Goal: Information Seeking & Learning: Compare options

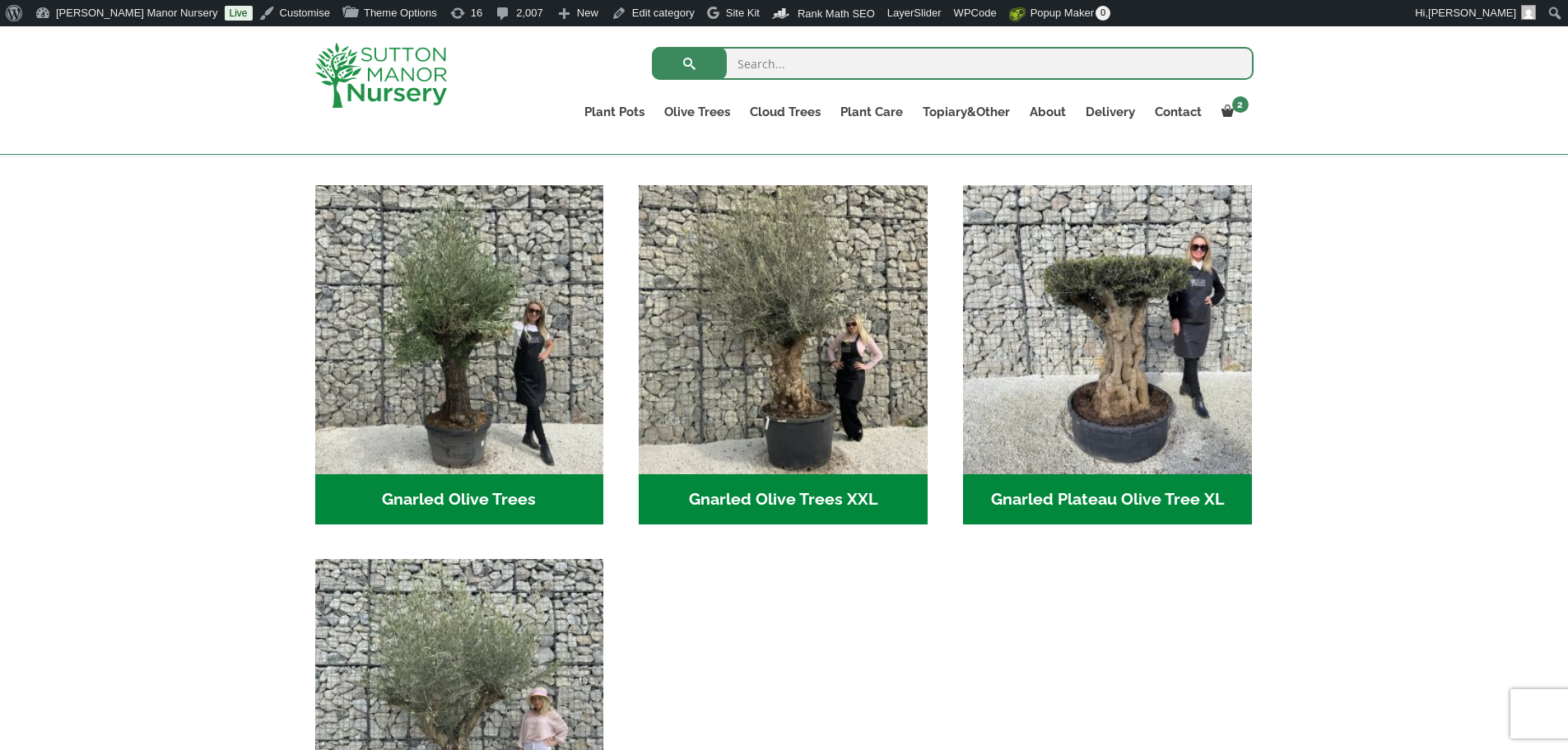
click at [391, 42] on div at bounding box center [399, 75] width 192 height 98
click at [412, 89] on img at bounding box center [381, 75] width 132 height 65
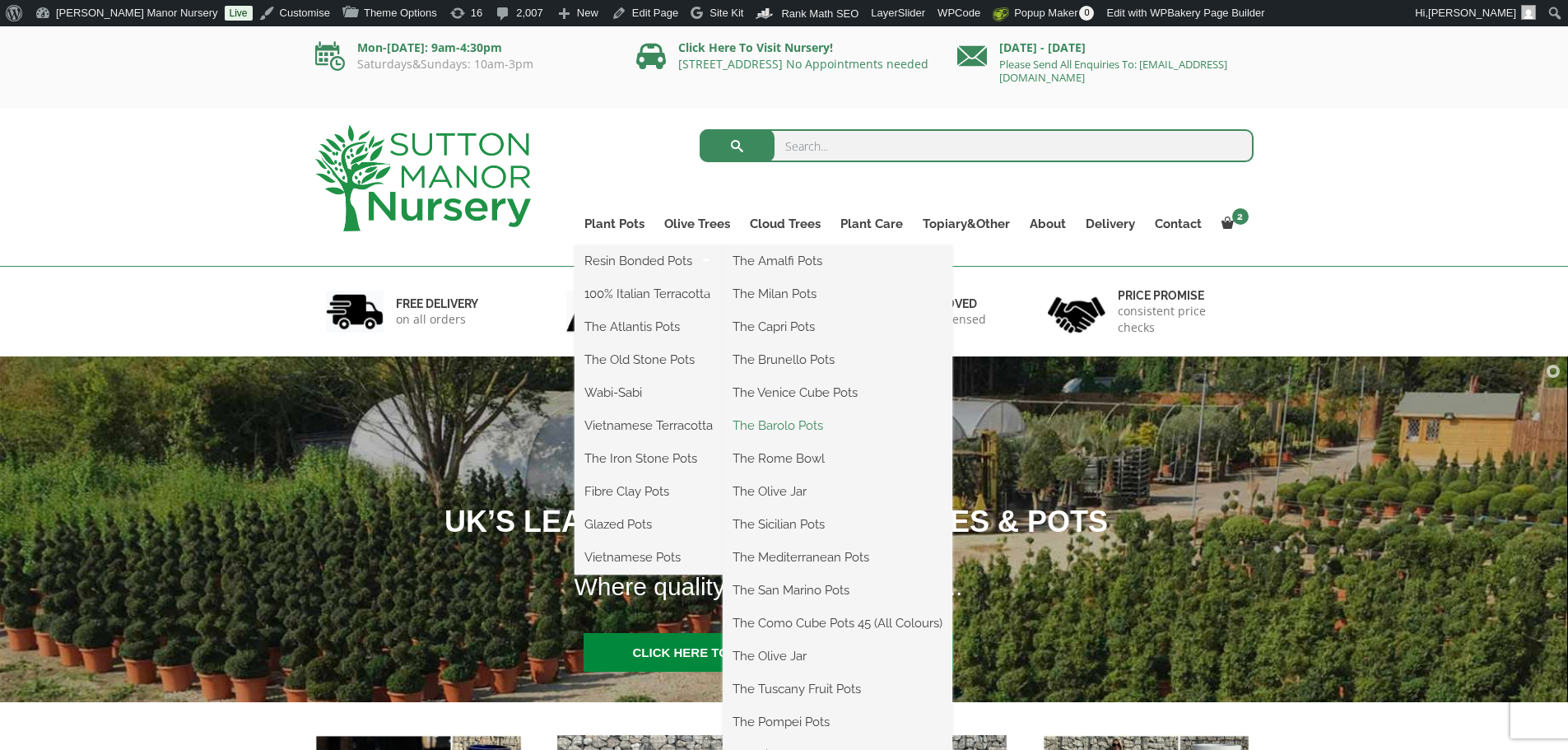
click at [783, 424] on link "The Barolo Pots" at bounding box center [837, 425] width 230 height 25
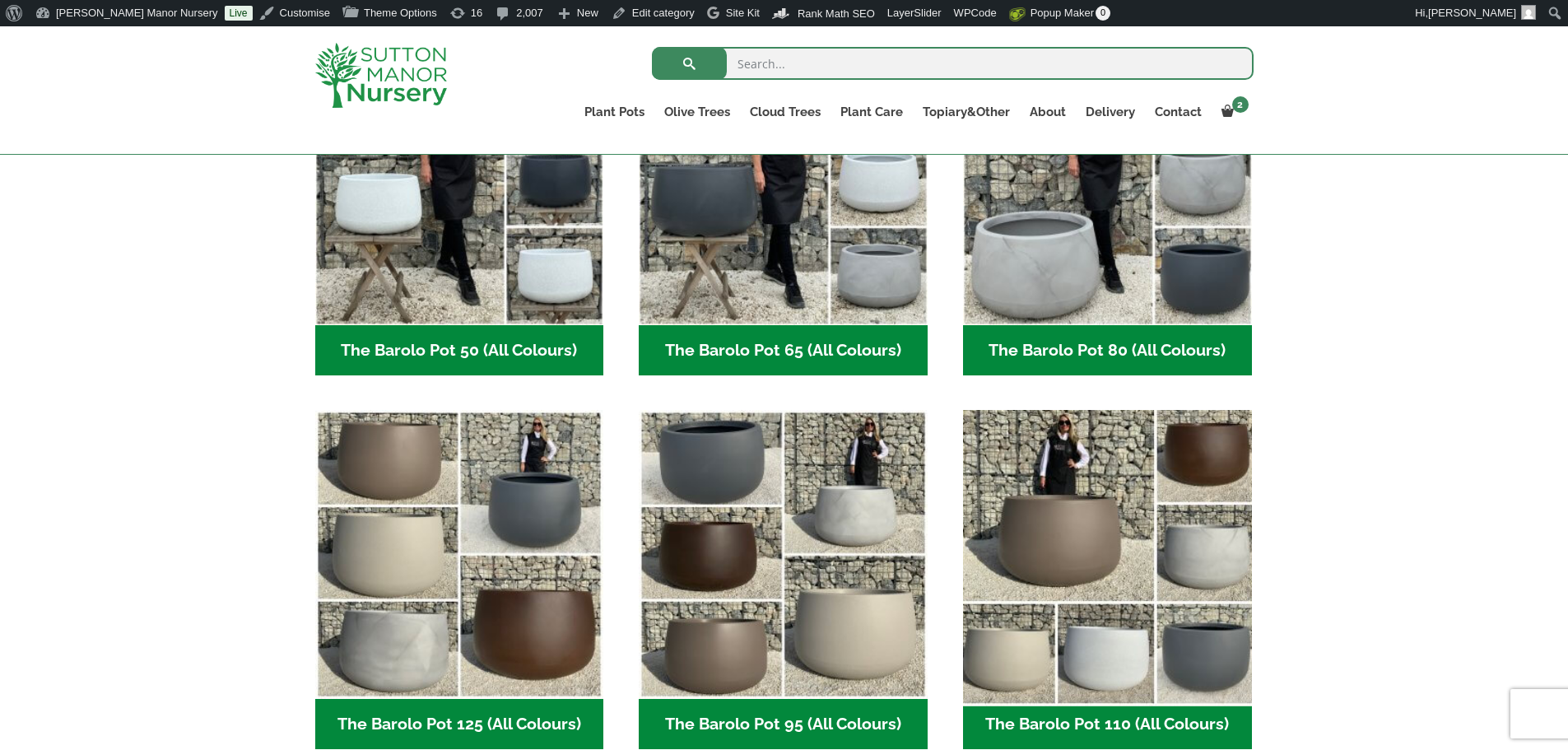
scroll to position [577, 0]
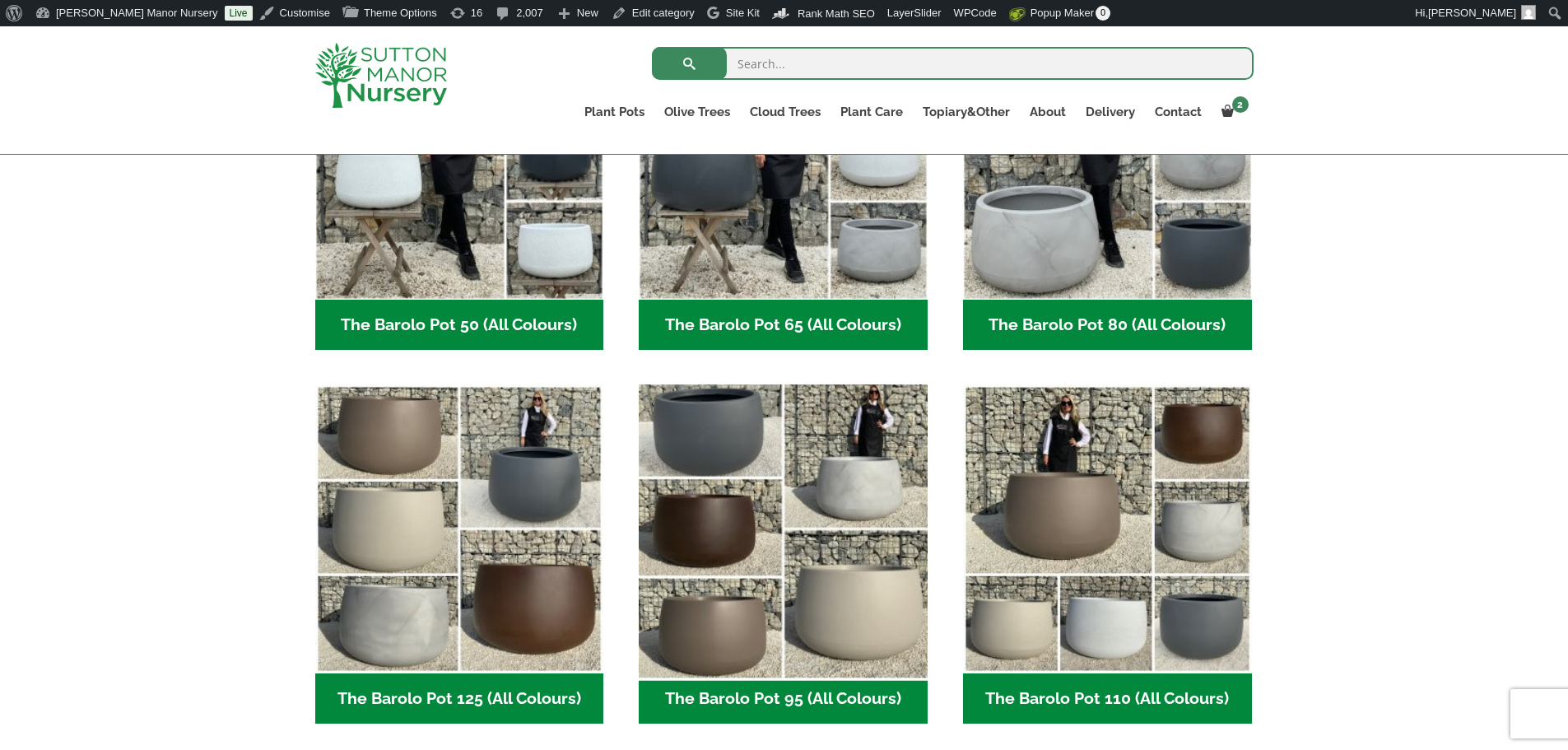
click at [803, 580] on img "Visit product category The Barolo Pot 95 (All Colours)" at bounding box center [784, 529] width 302 height 303
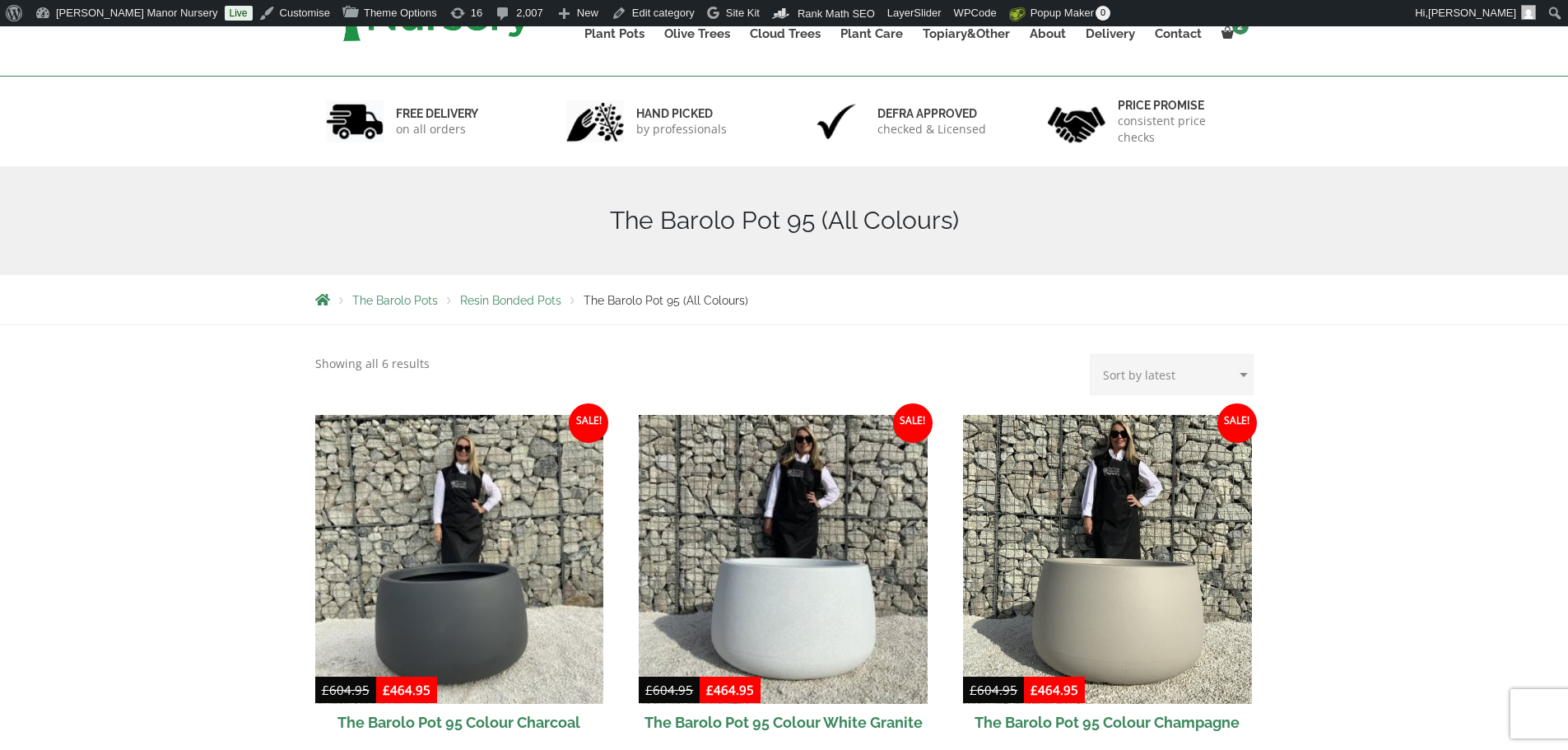
scroll to position [412, 0]
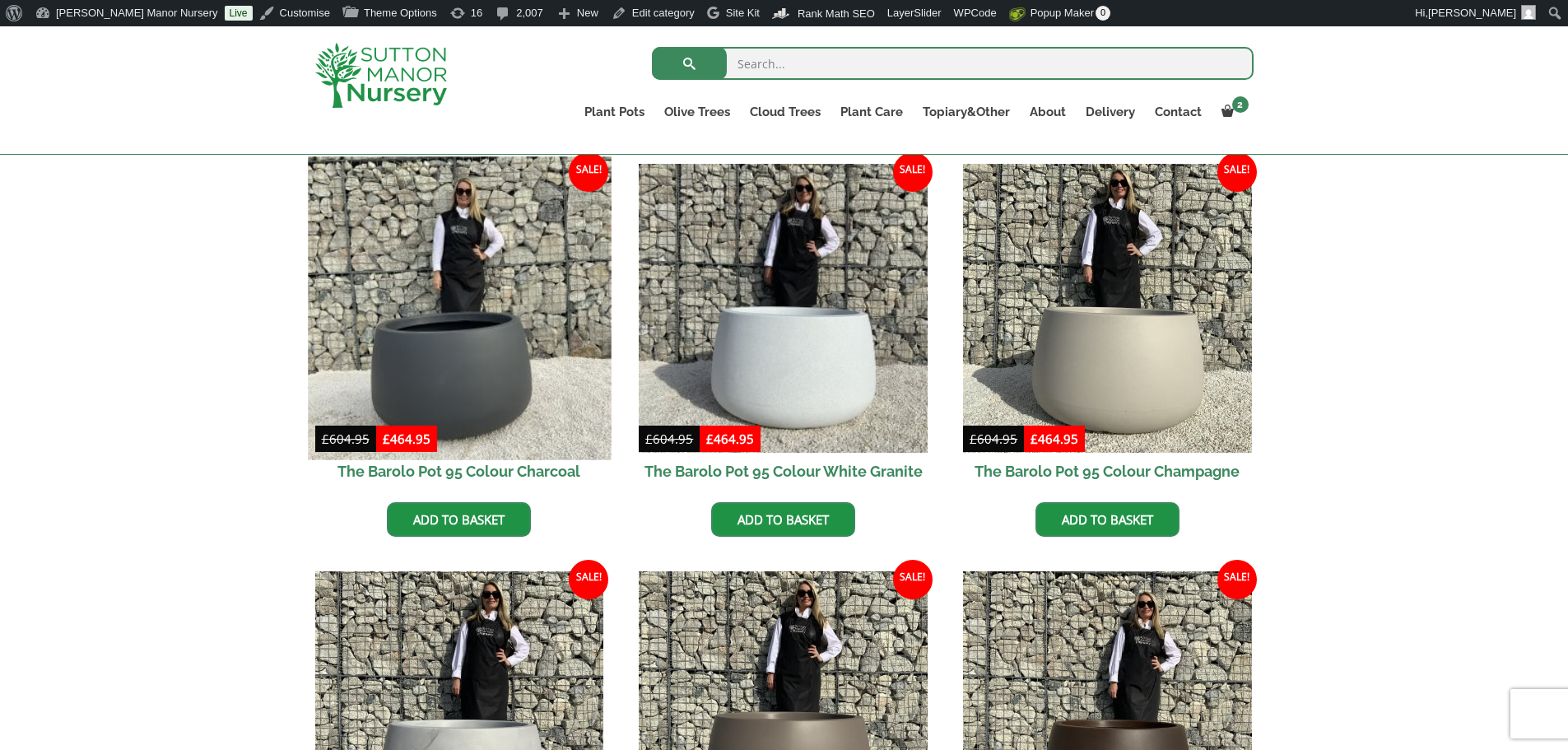
click at [475, 401] on img at bounding box center [459, 308] width 302 height 303
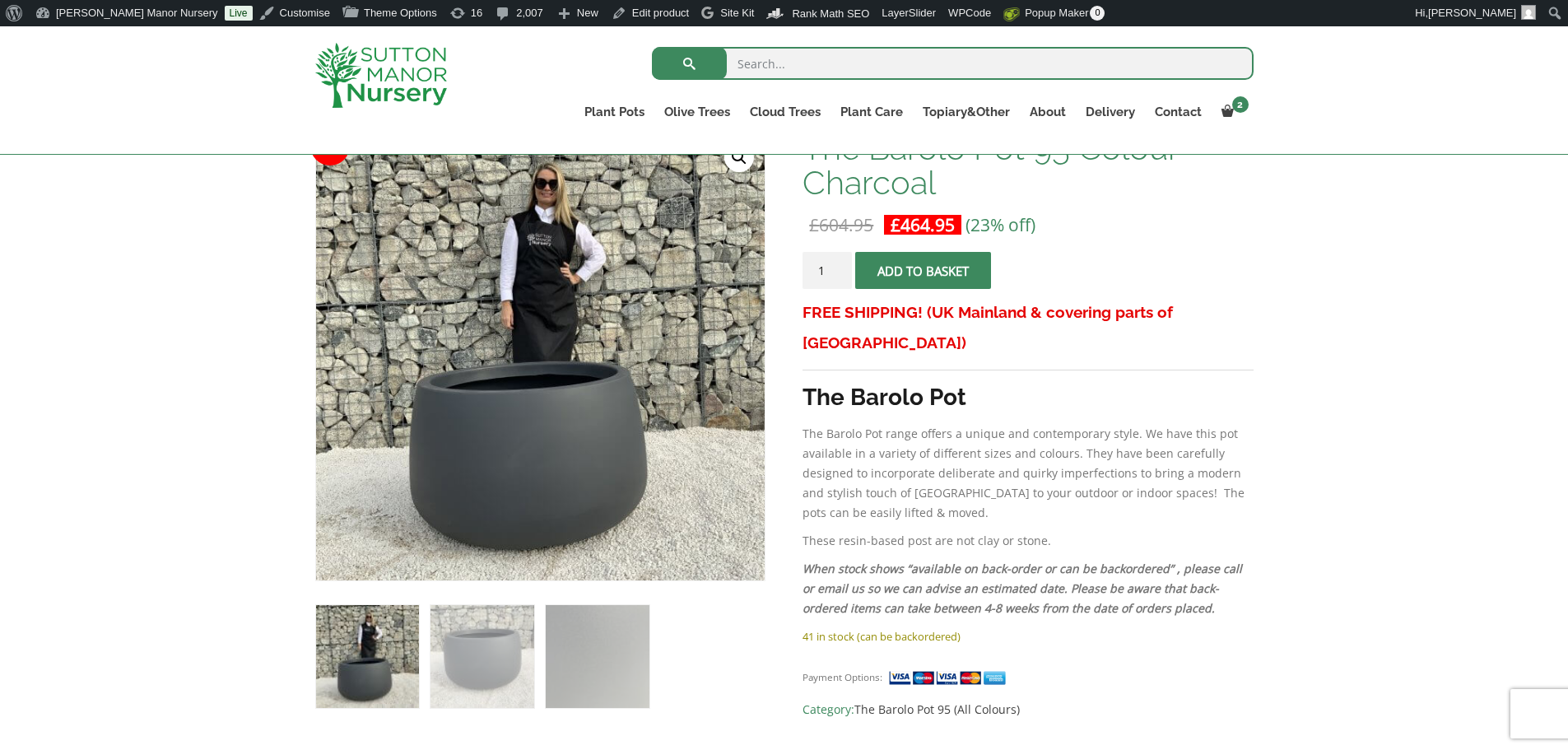
scroll to position [247, 0]
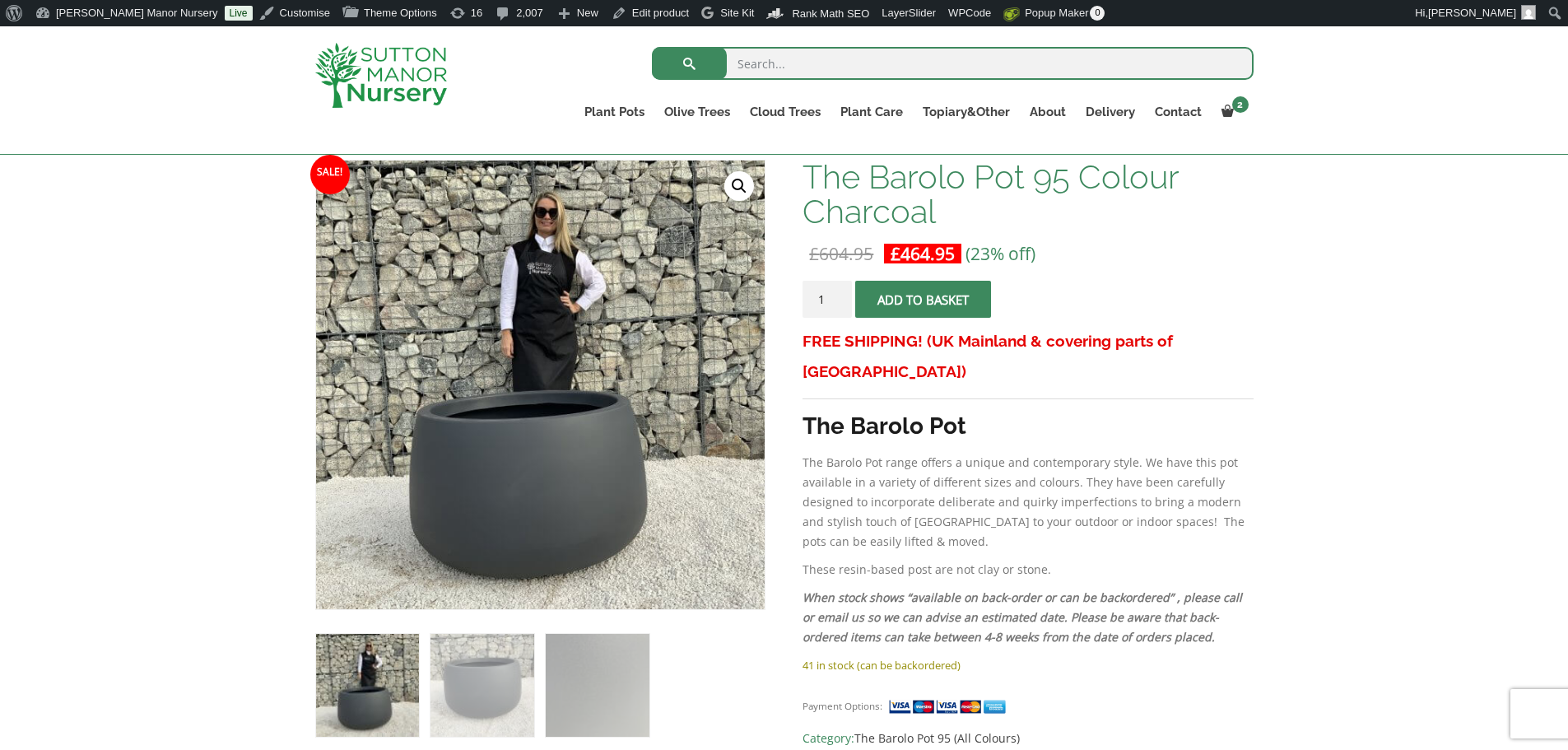
click at [364, 94] on img at bounding box center [381, 75] width 132 height 65
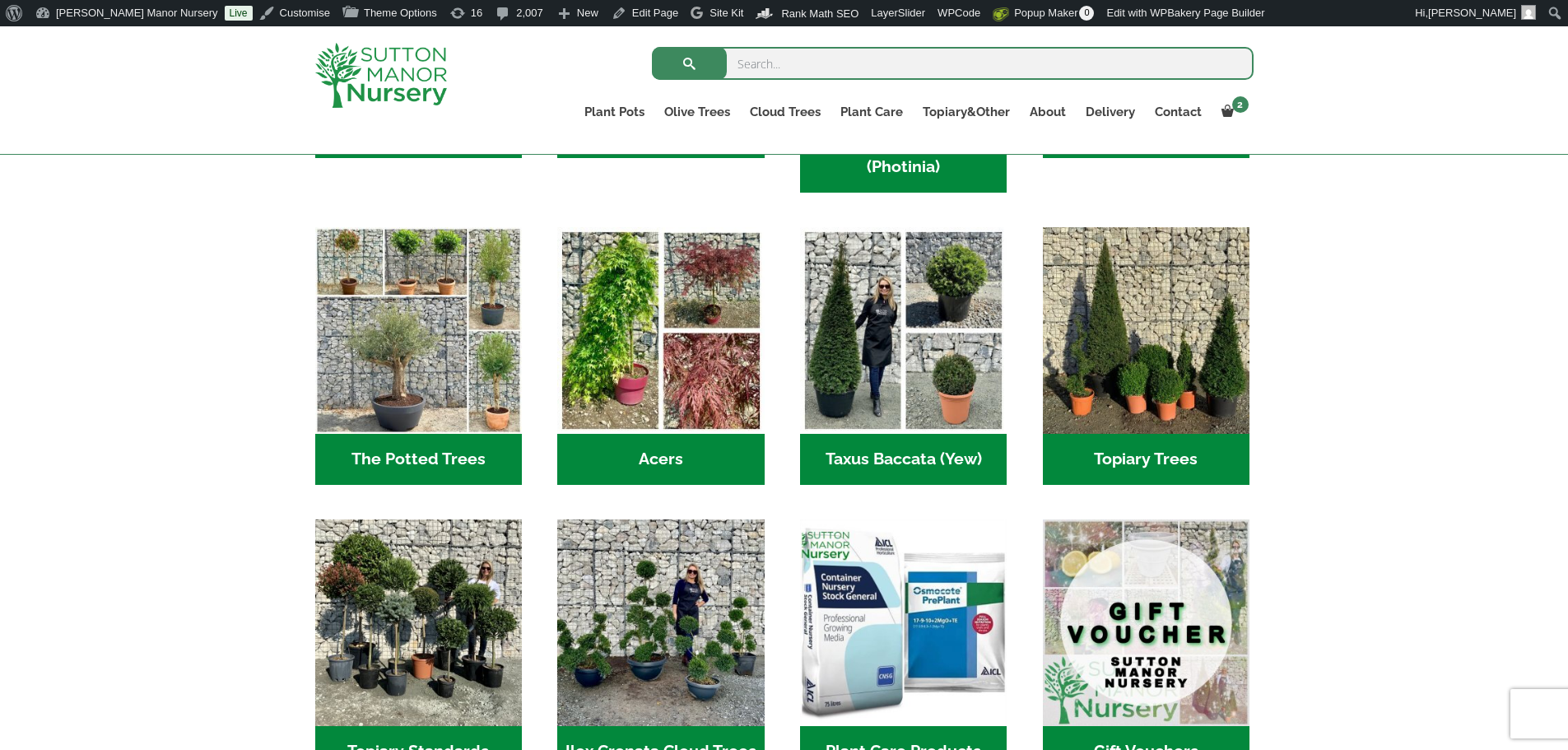
scroll to position [1318, 0]
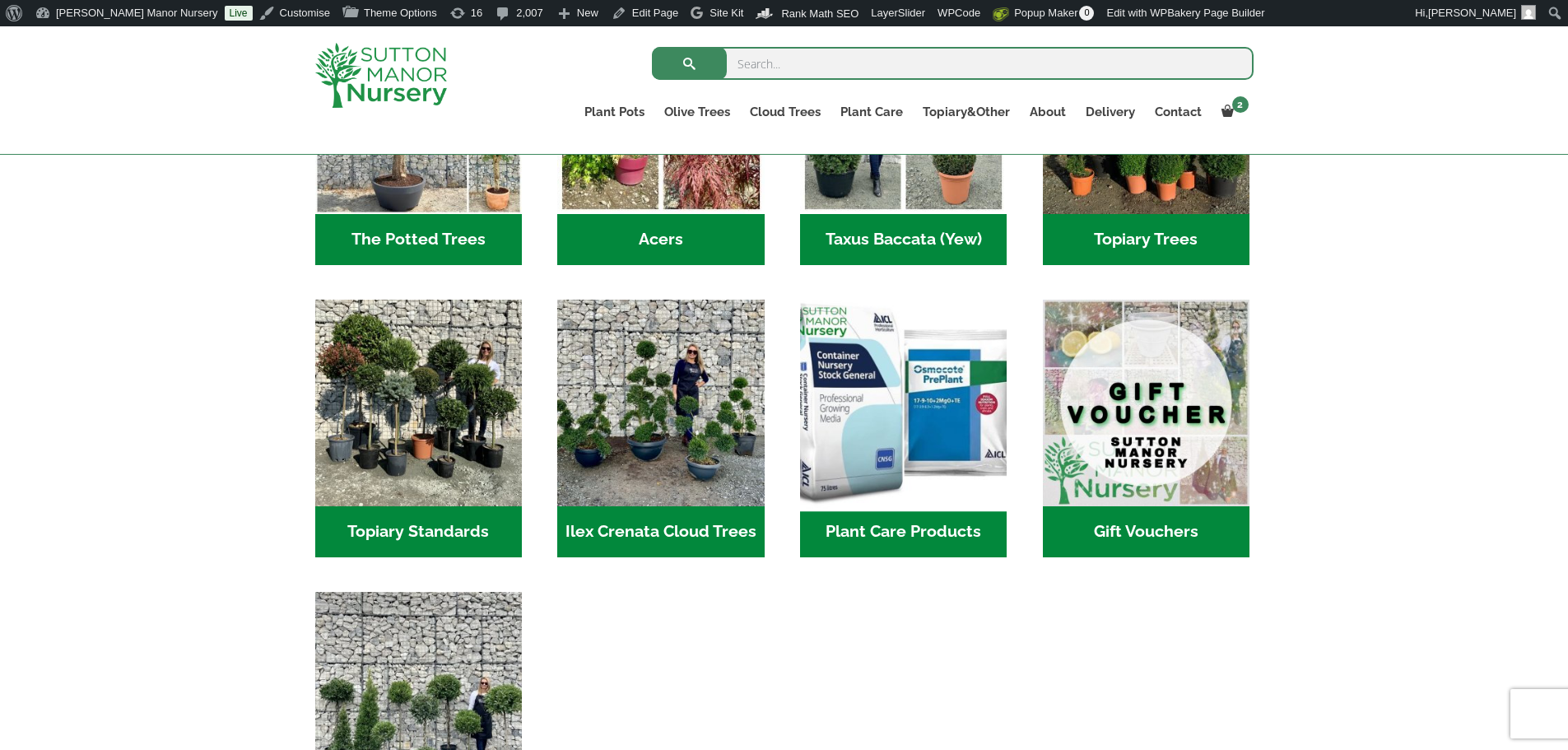
click at [927, 385] on img "Visit product category Plant Care Products" at bounding box center [903, 403] width 217 height 217
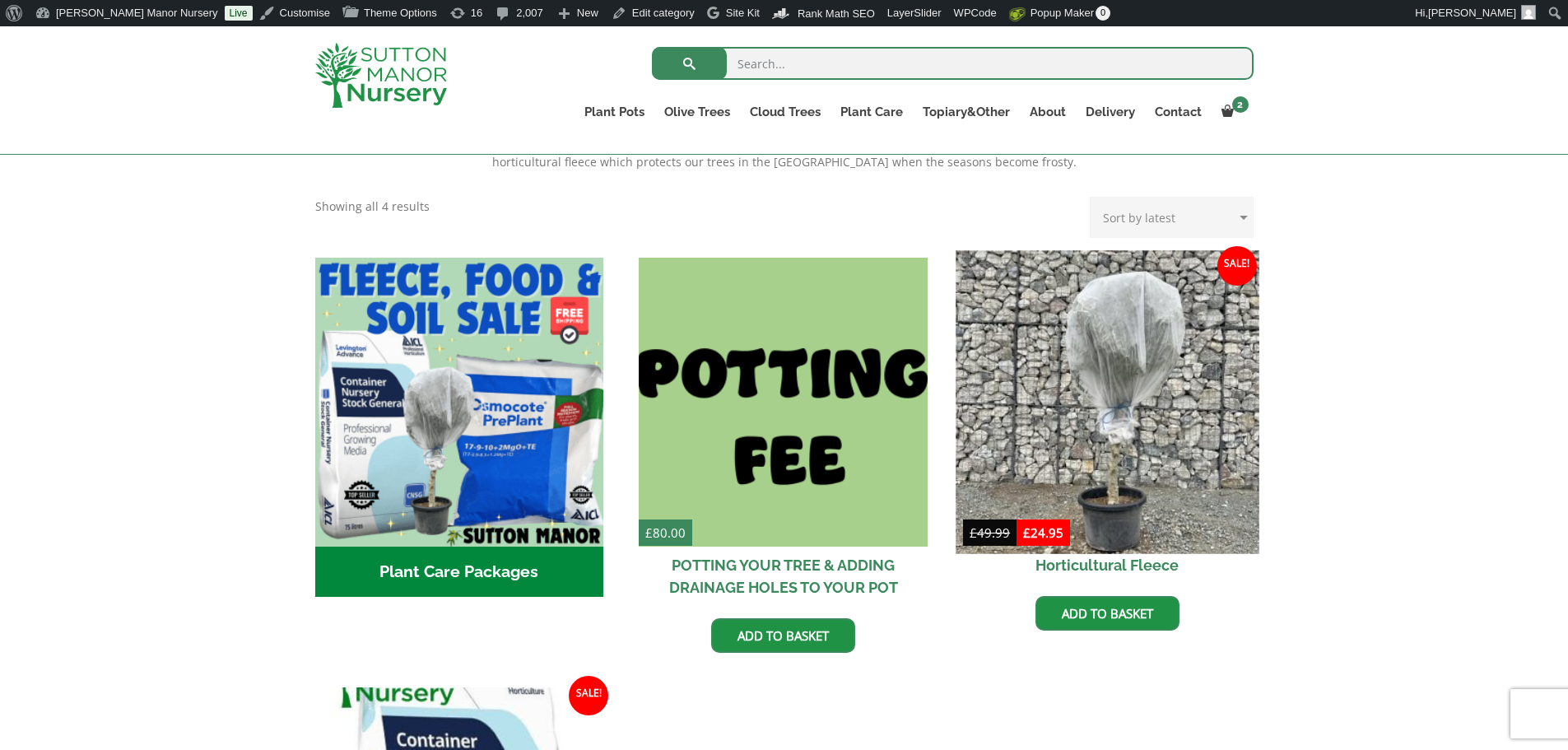
scroll to position [412, 0]
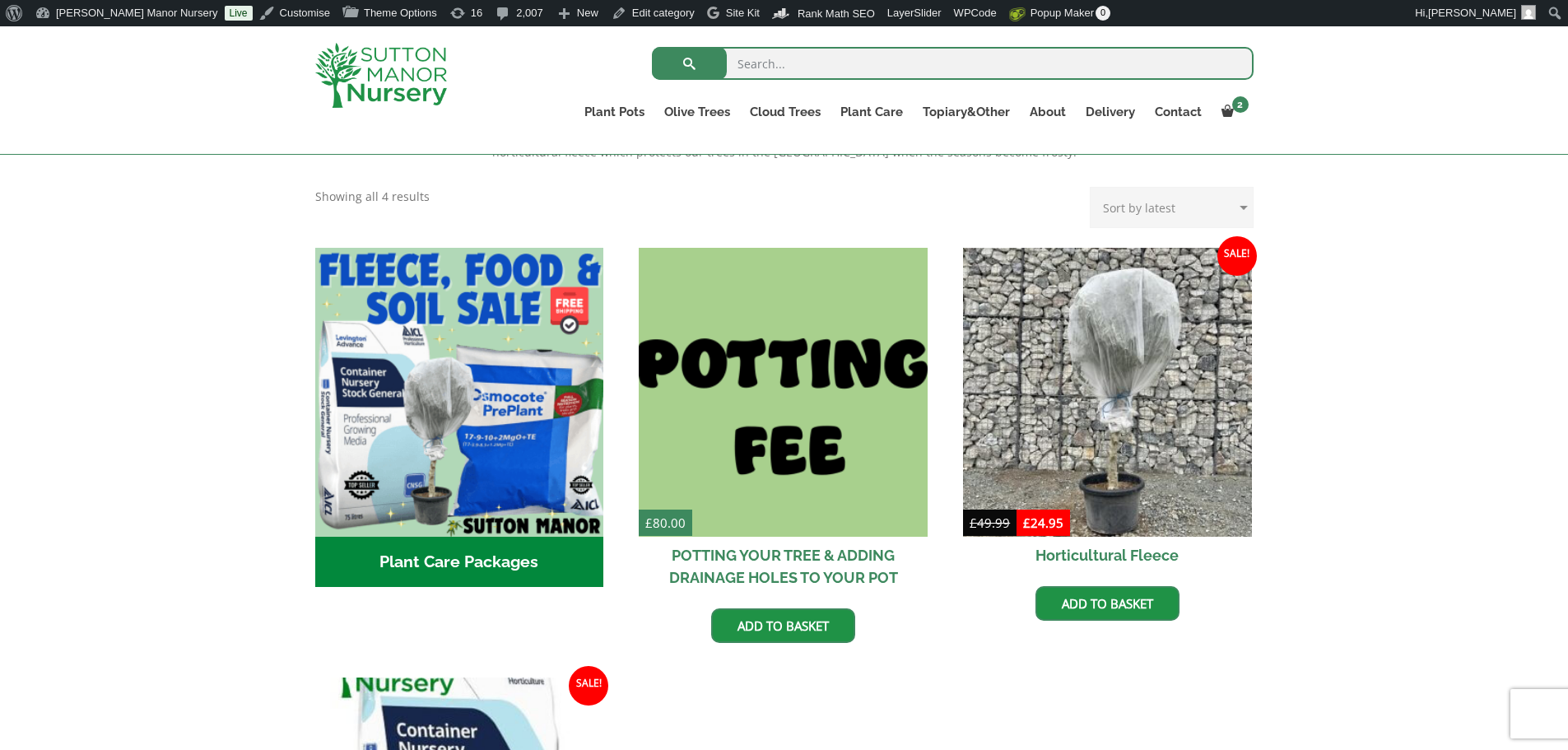
click at [377, 83] on img at bounding box center [381, 75] width 132 height 65
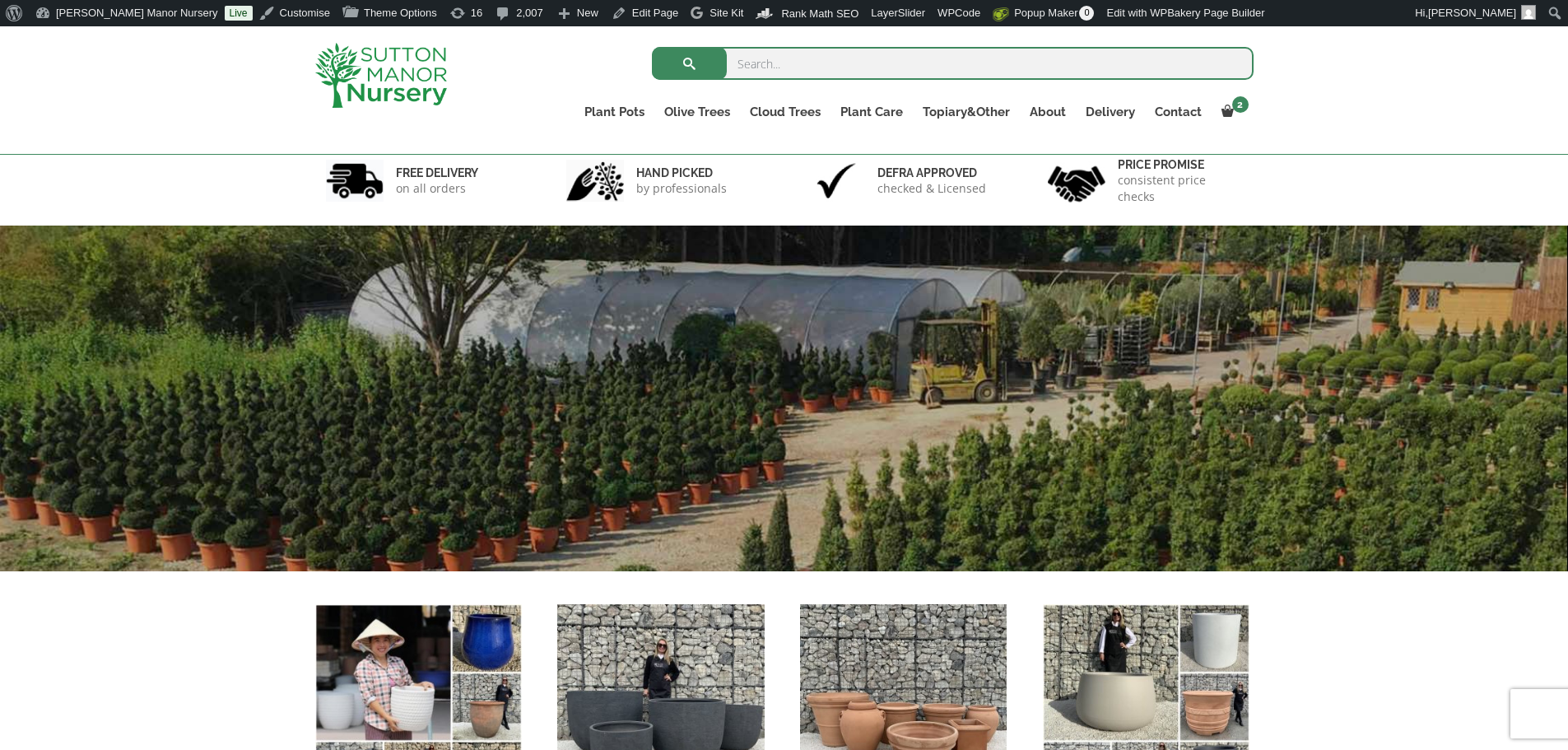
scroll to position [412, 0]
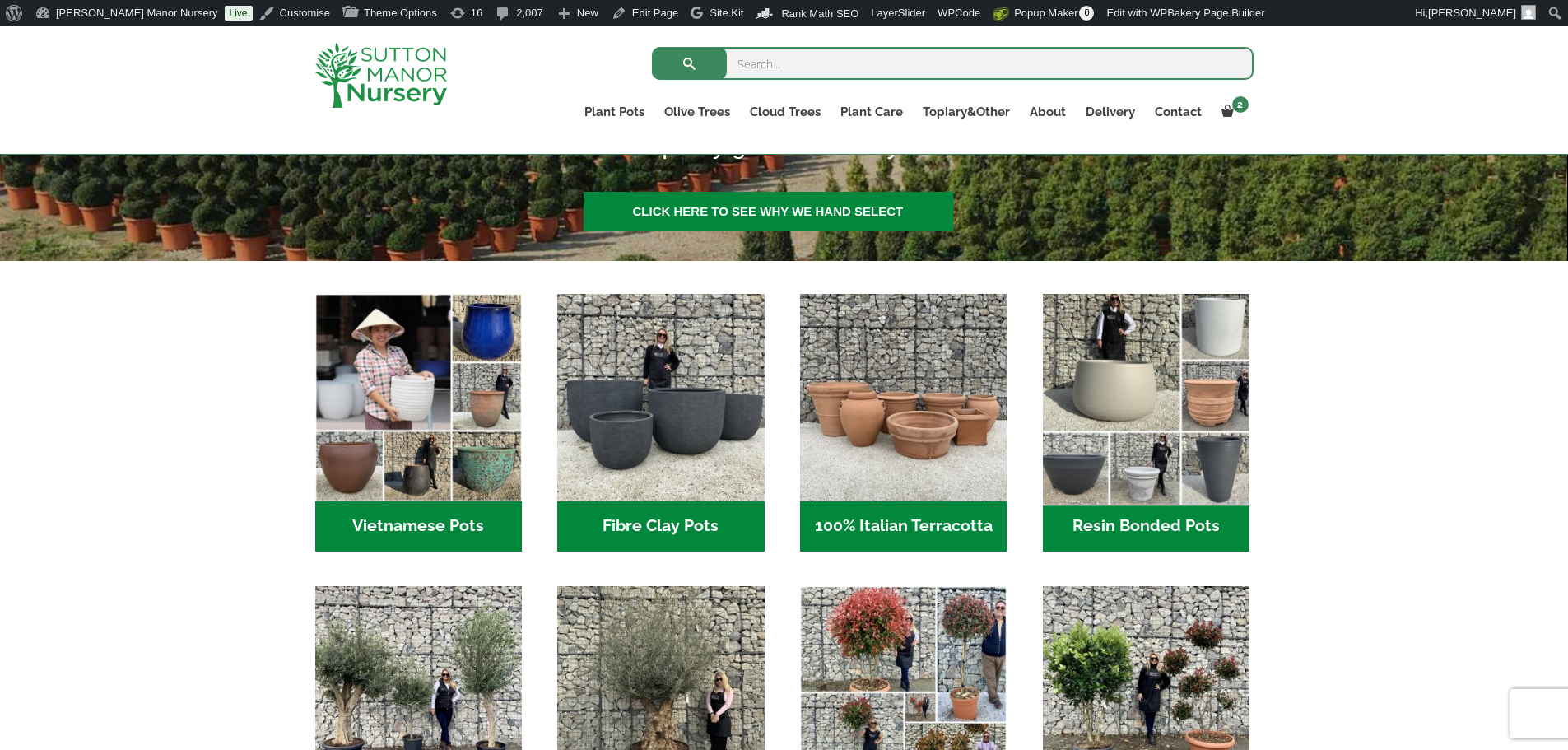
click at [1137, 391] on img "Visit product category Resin Bonded Pots" at bounding box center [1145, 397] width 217 height 217
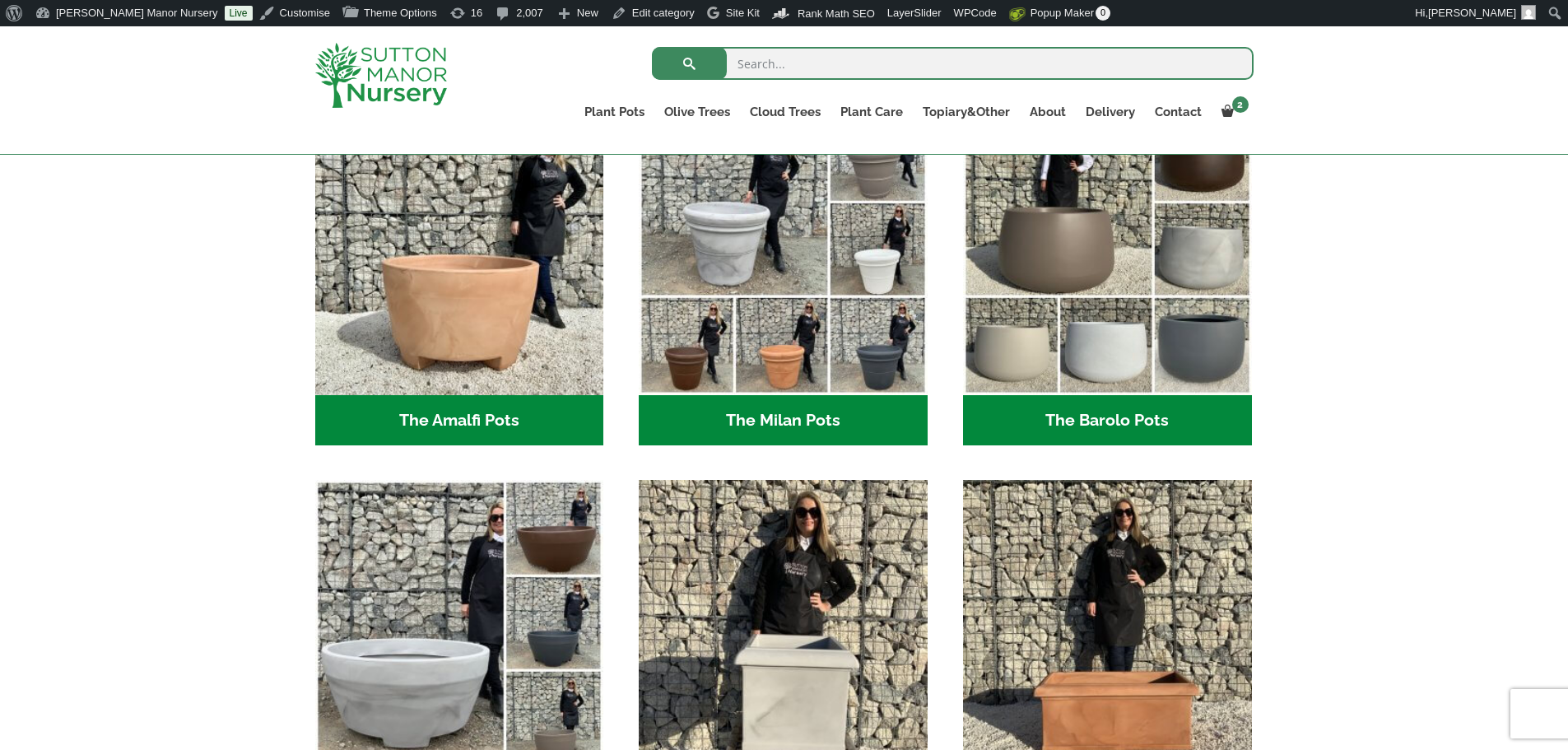
scroll to position [658, 0]
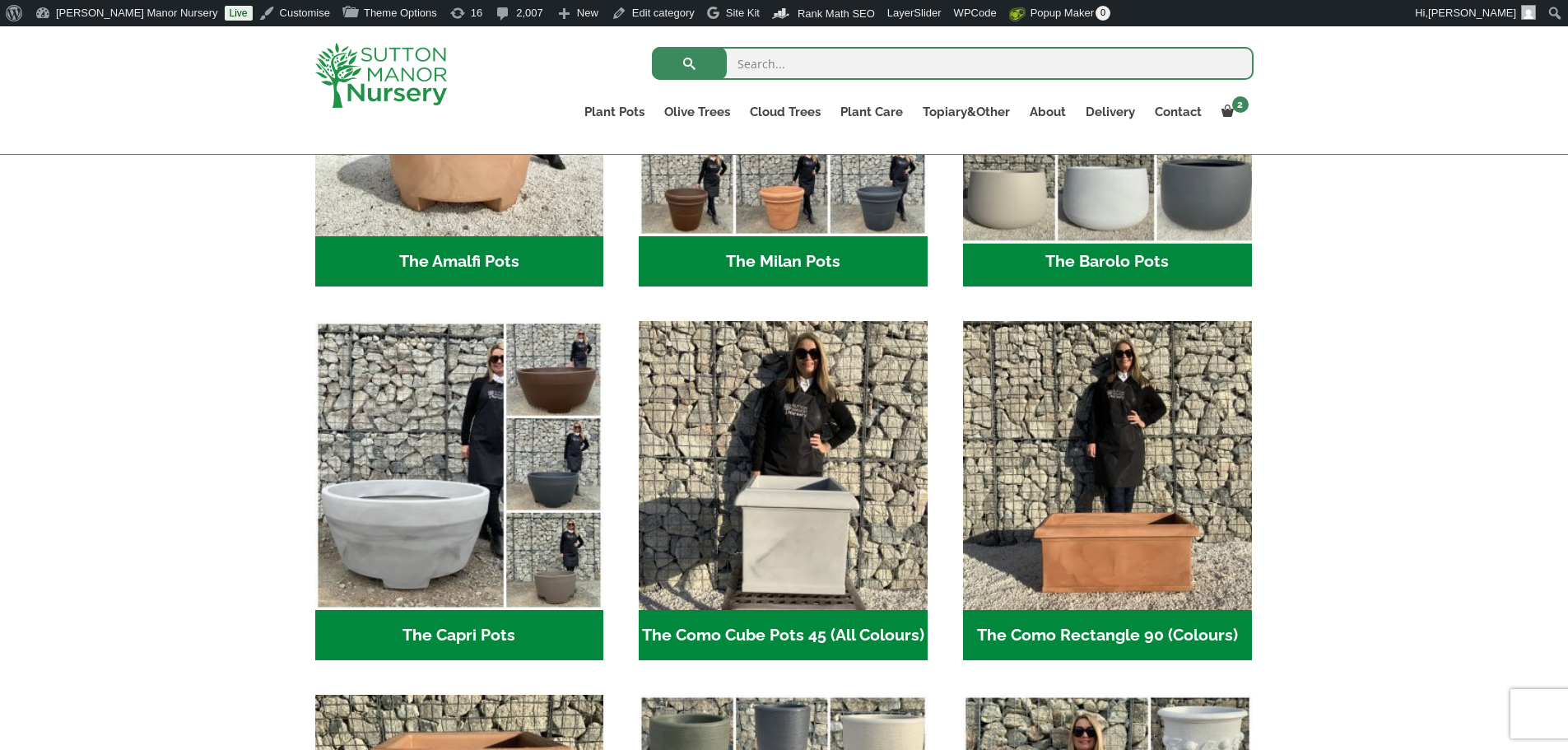
click at [1139, 213] on img "Visit product category The Barolo Pots" at bounding box center [1107, 91] width 302 height 303
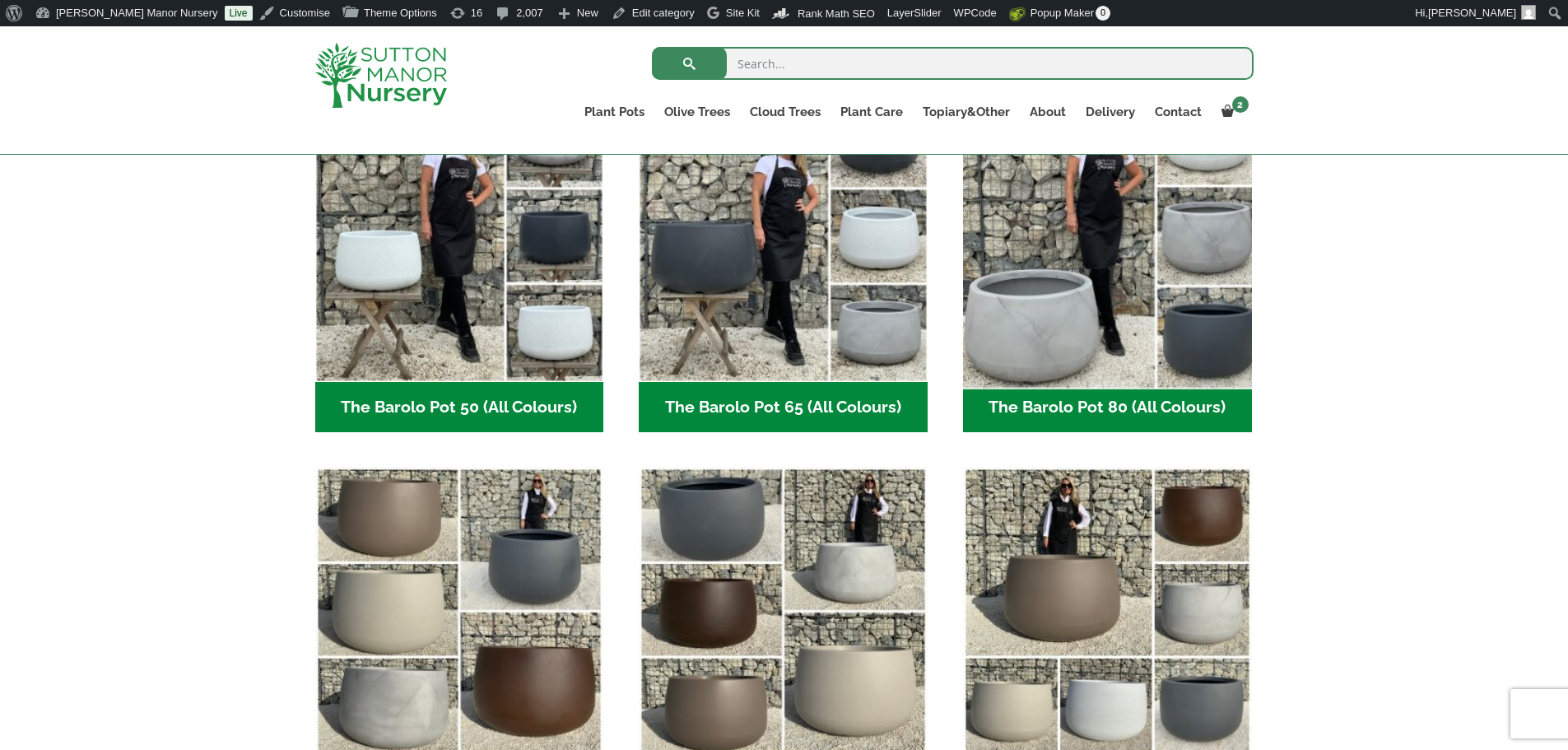
click at [1021, 282] on img "Visit product category The Barolo Pot 80 (All Colours)" at bounding box center [1107, 237] width 302 height 303
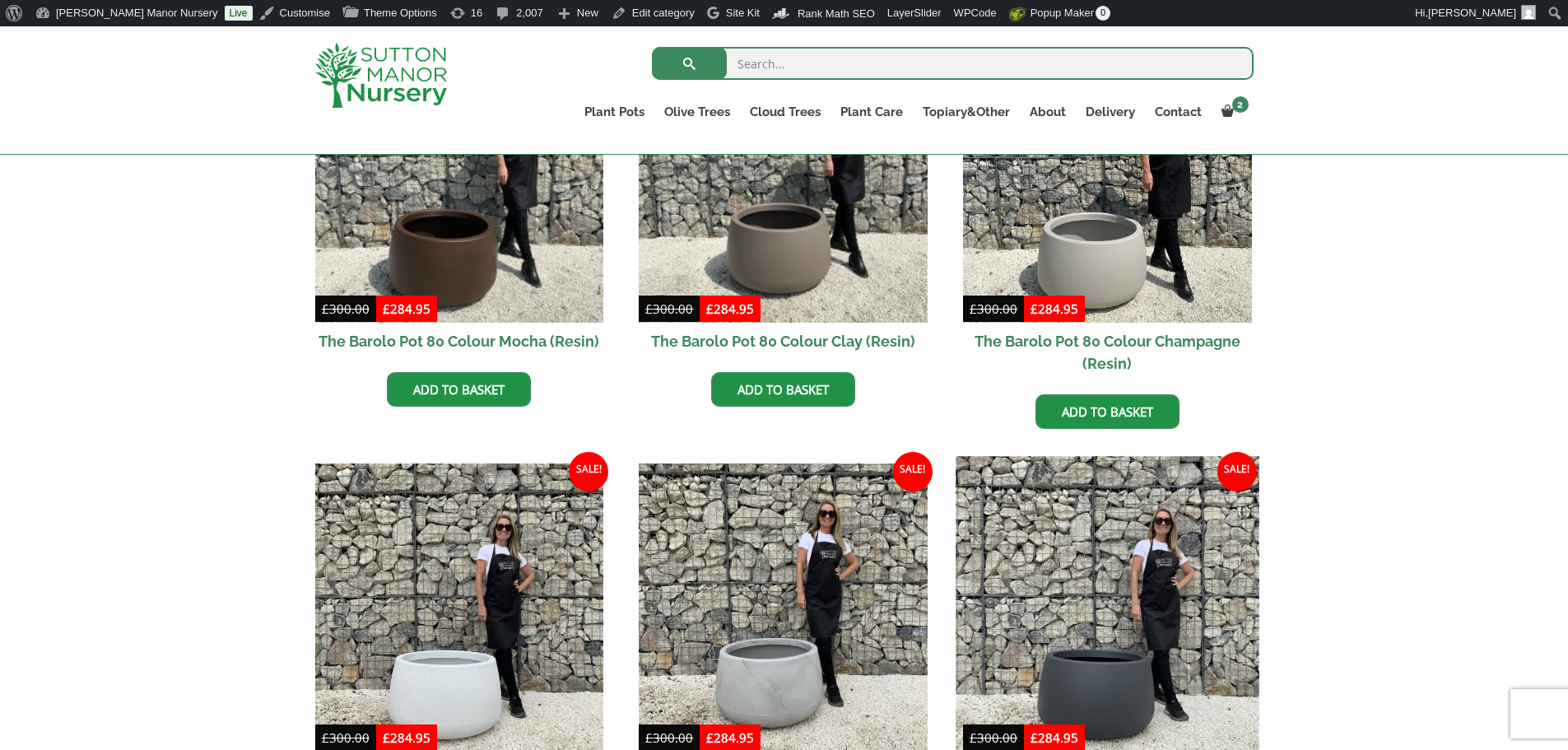
scroll to position [906, 0]
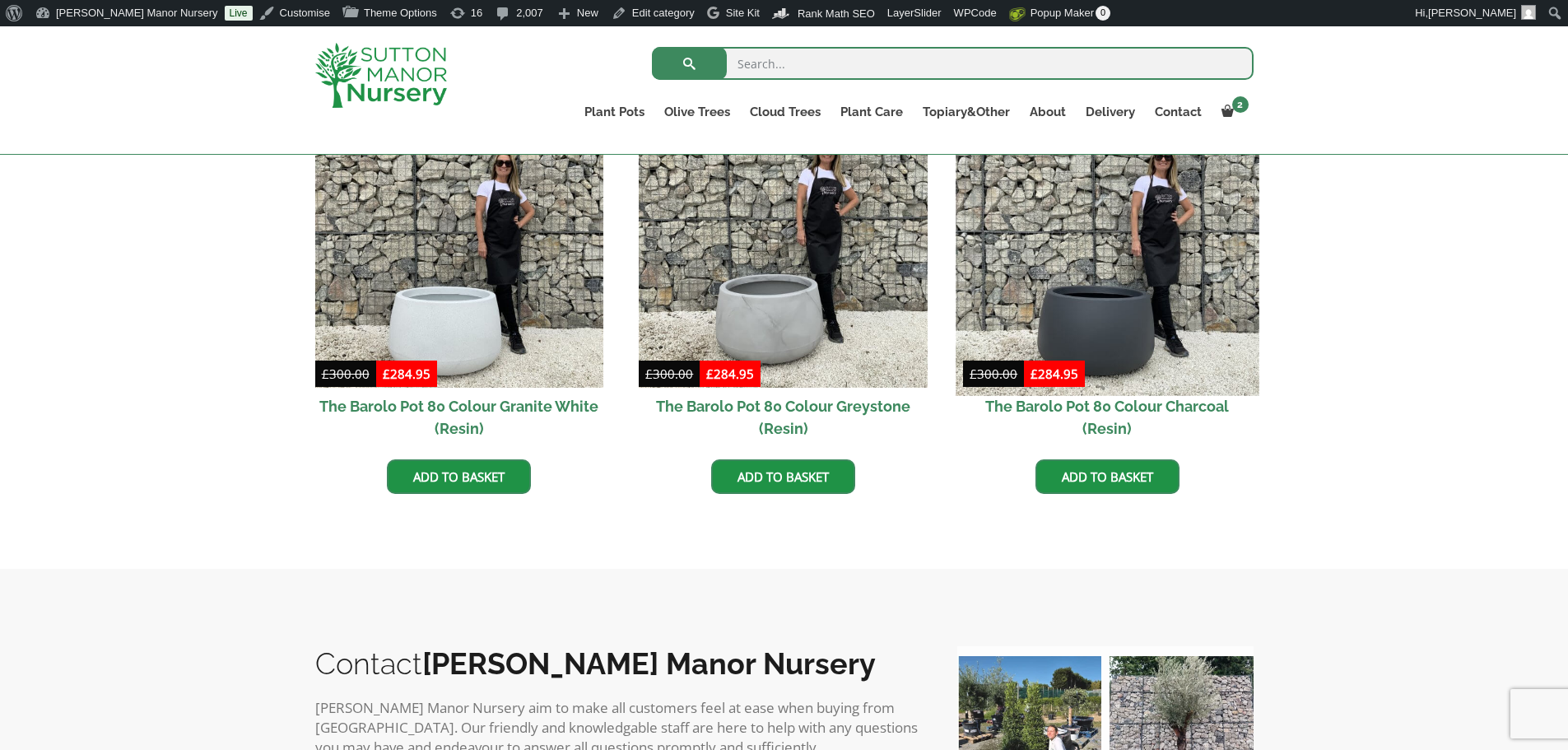
click at [1085, 294] on img at bounding box center [1107, 244] width 302 height 303
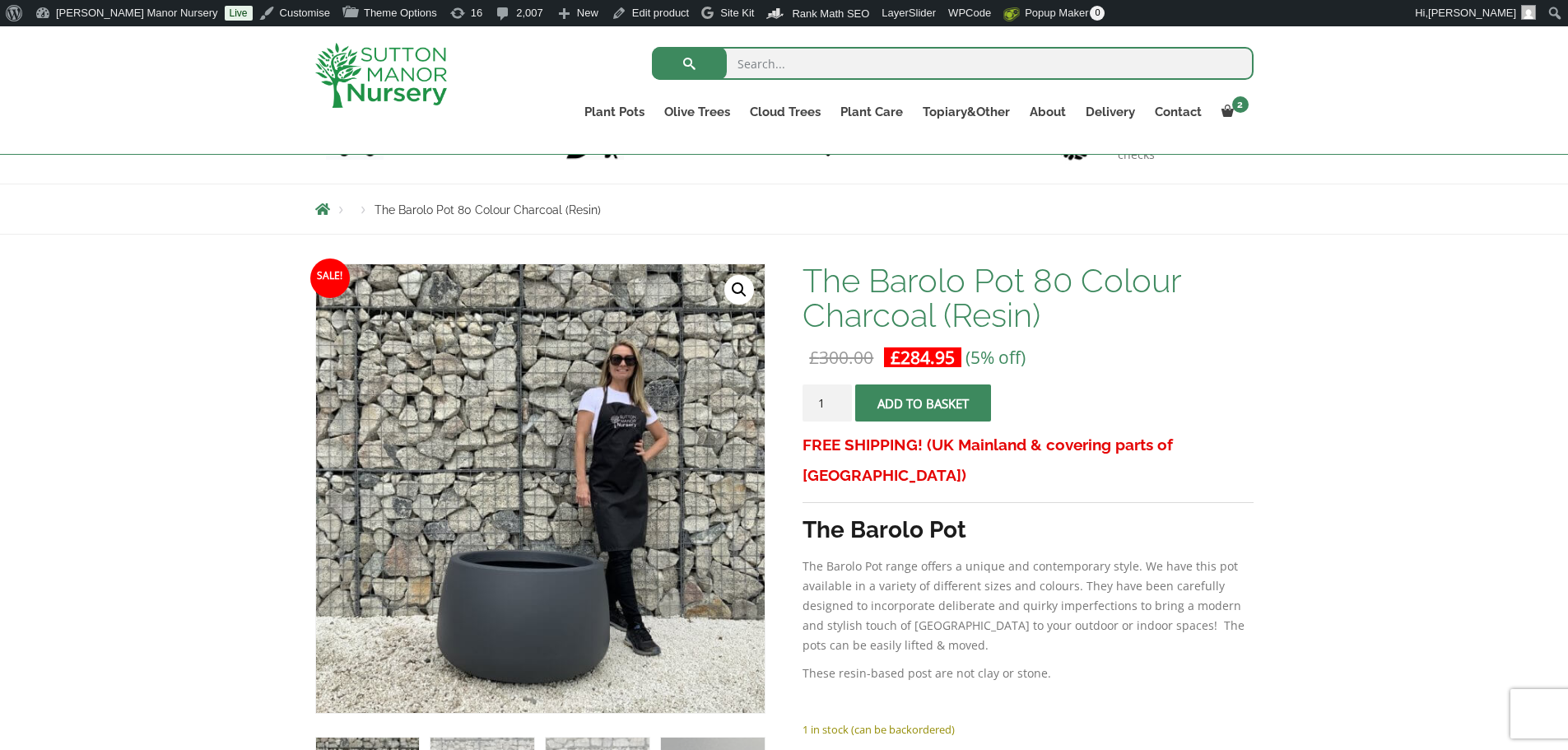
scroll to position [83, 0]
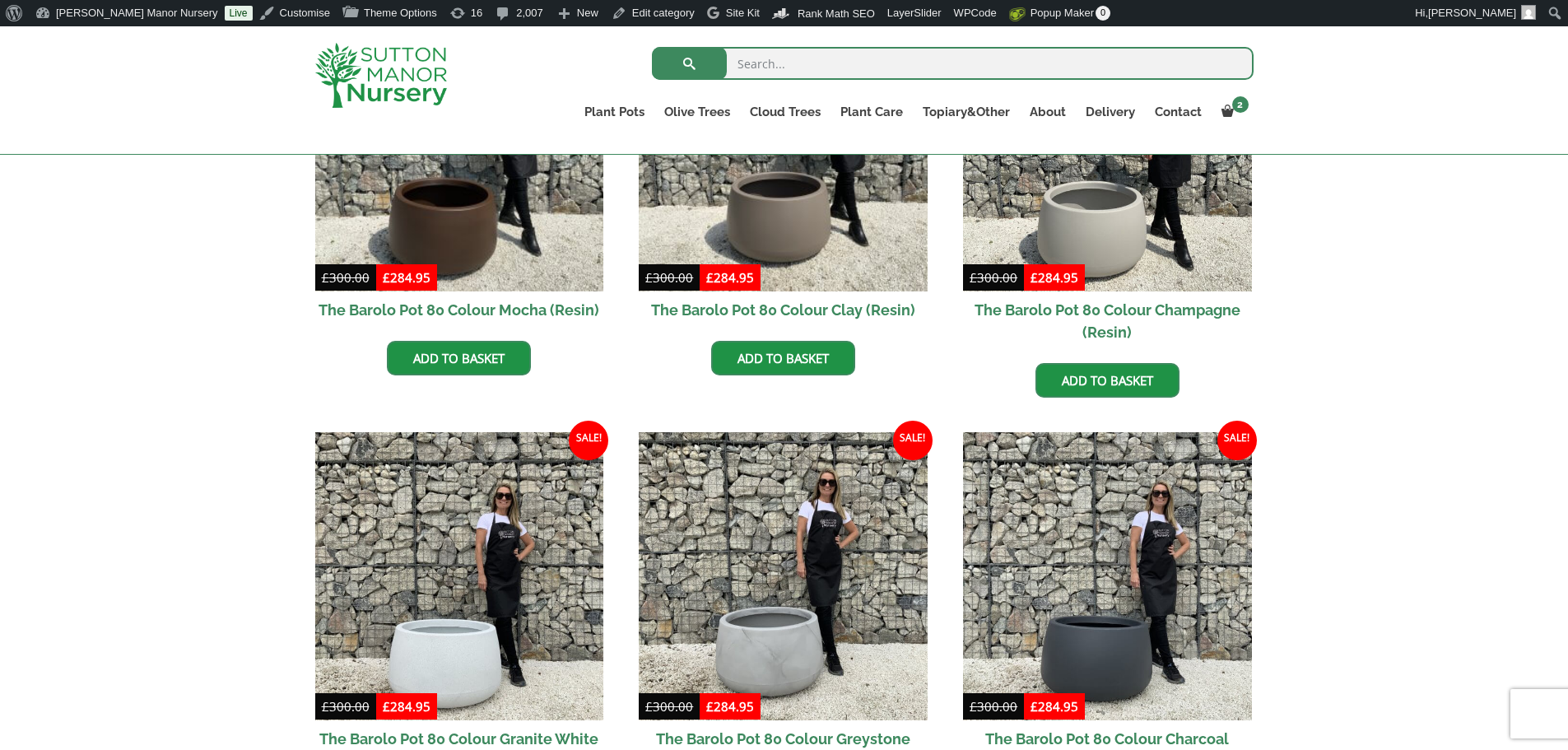
scroll to position [485, 0]
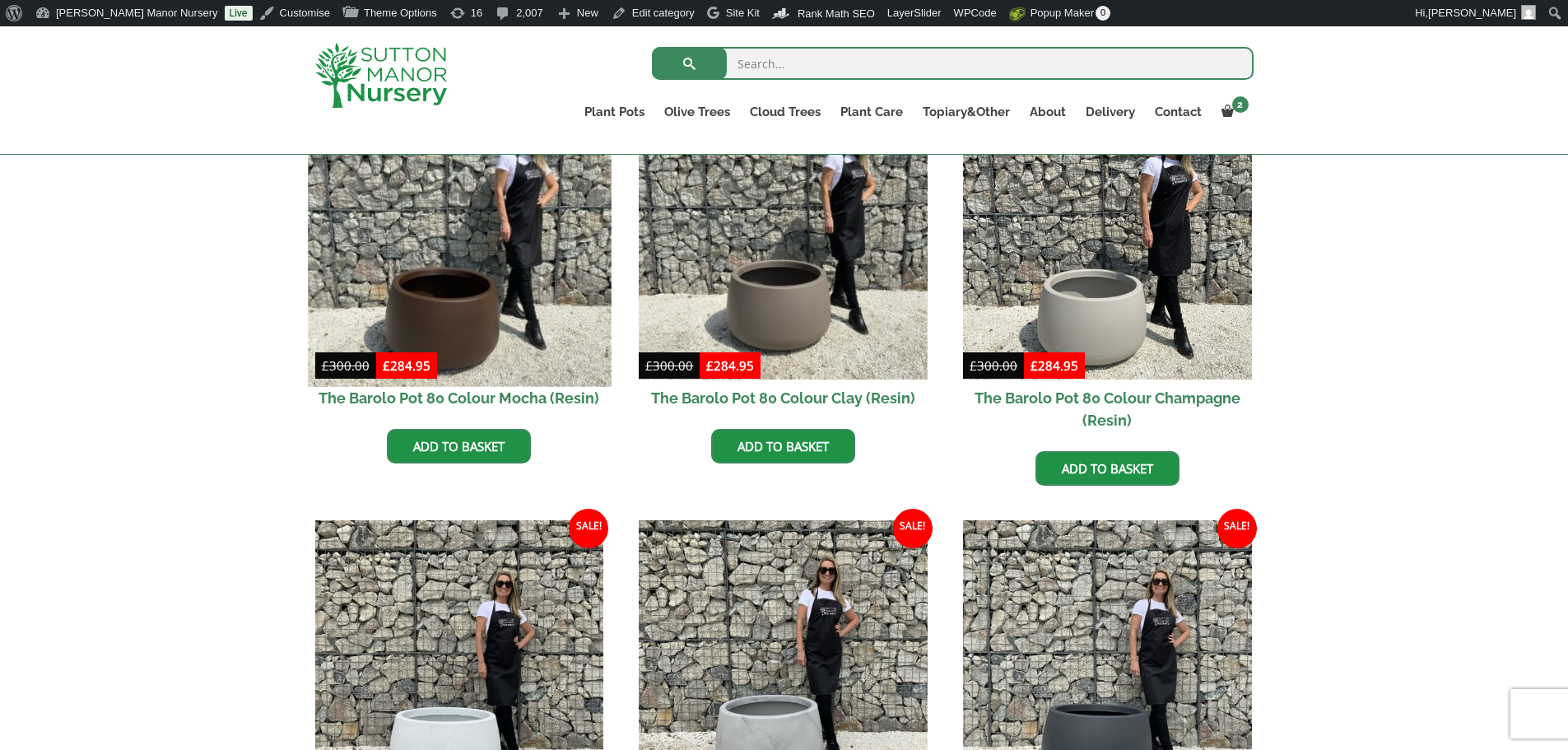
click at [489, 259] on img at bounding box center [459, 235] width 302 height 303
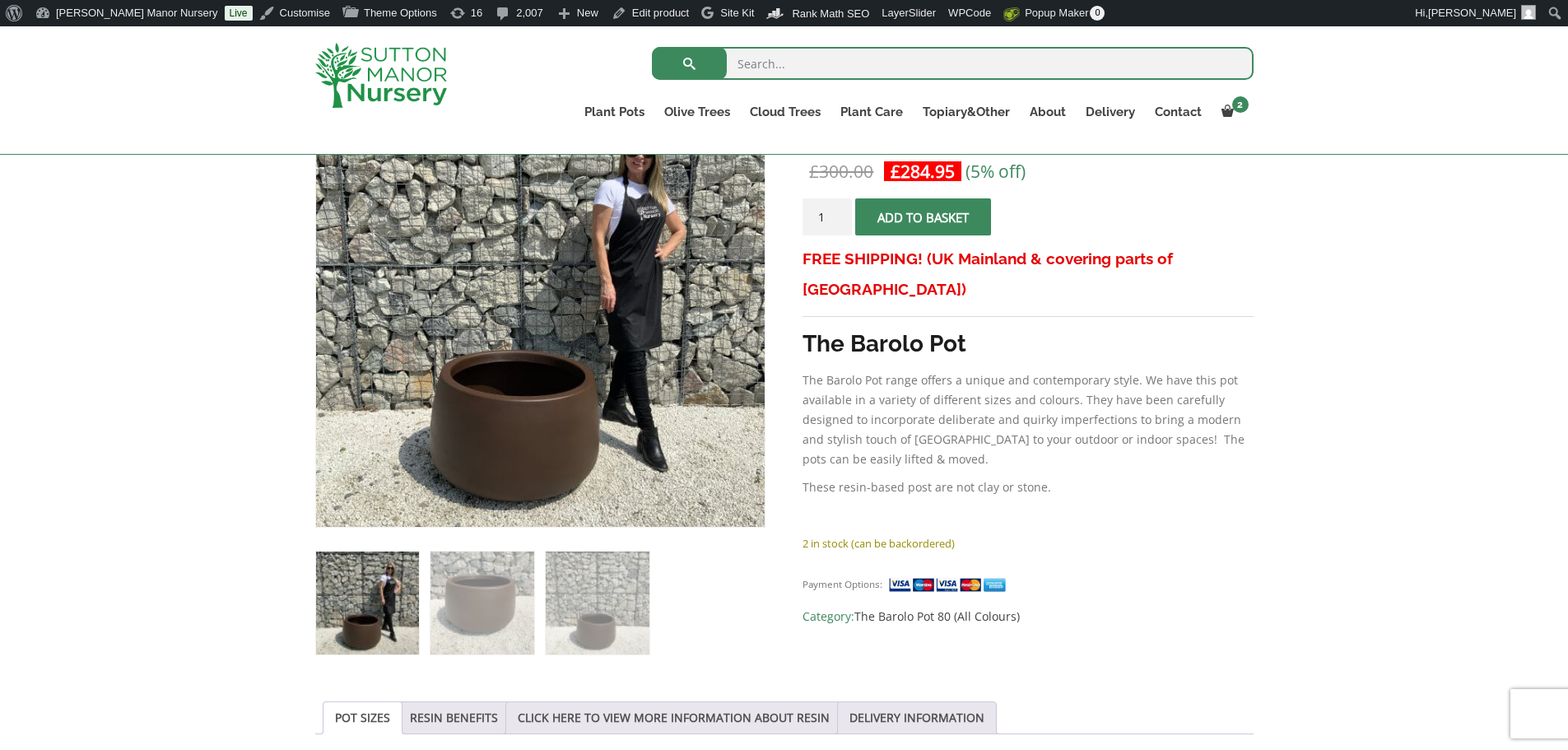
scroll to position [165, 0]
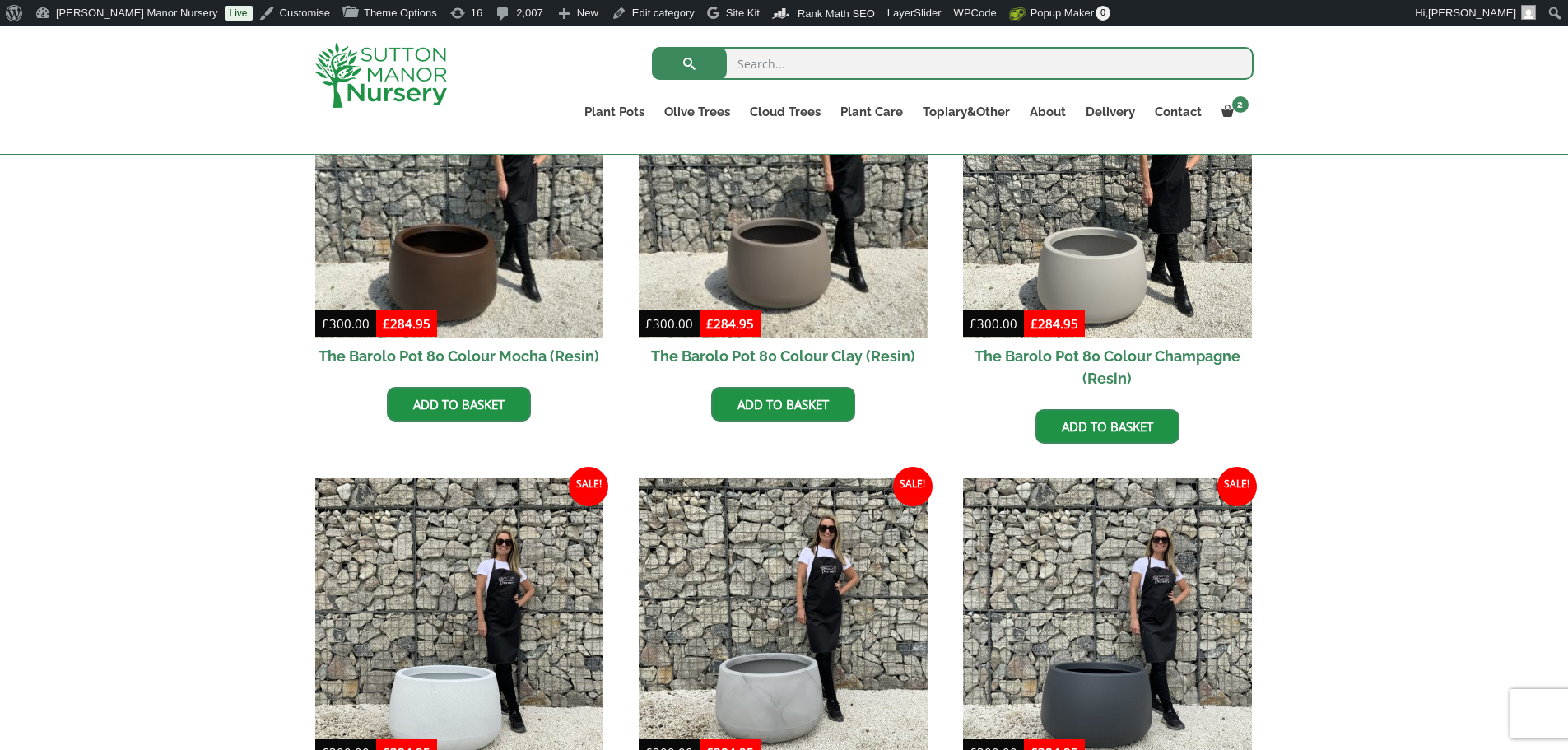
scroll to position [485, 0]
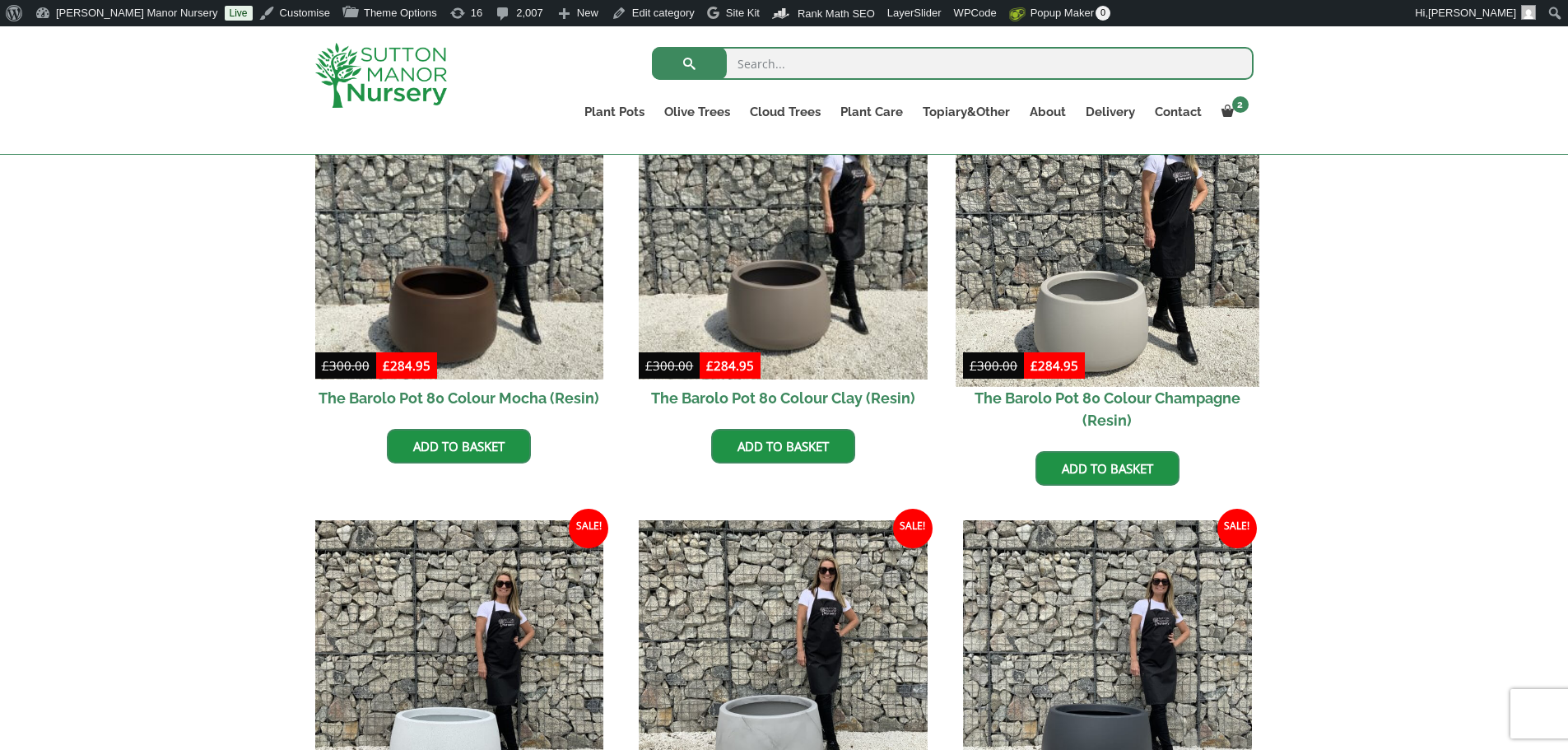
click at [1116, 275] on img at bounding box center [1107, 235] width 302 height 303
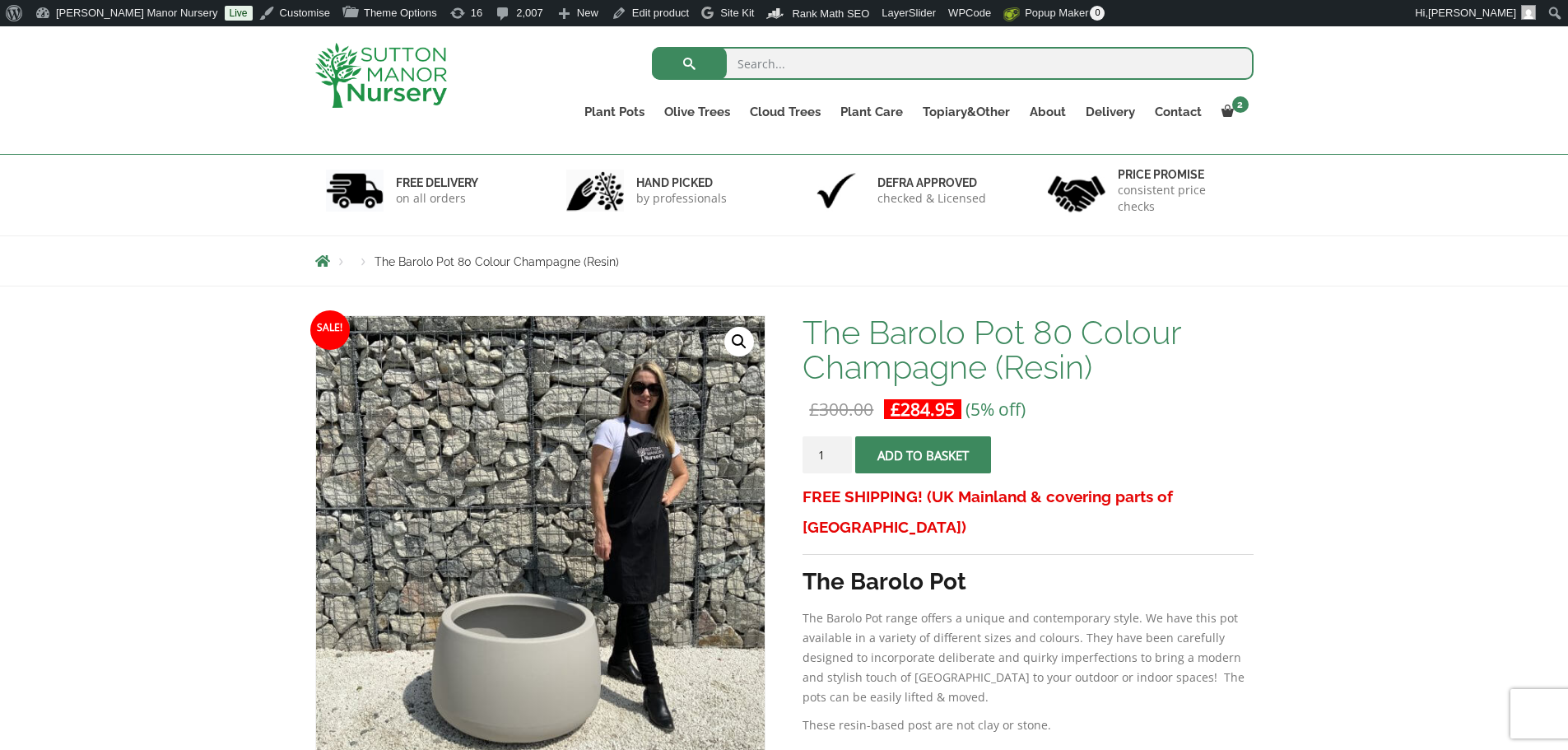
scroll to position [83, 0]
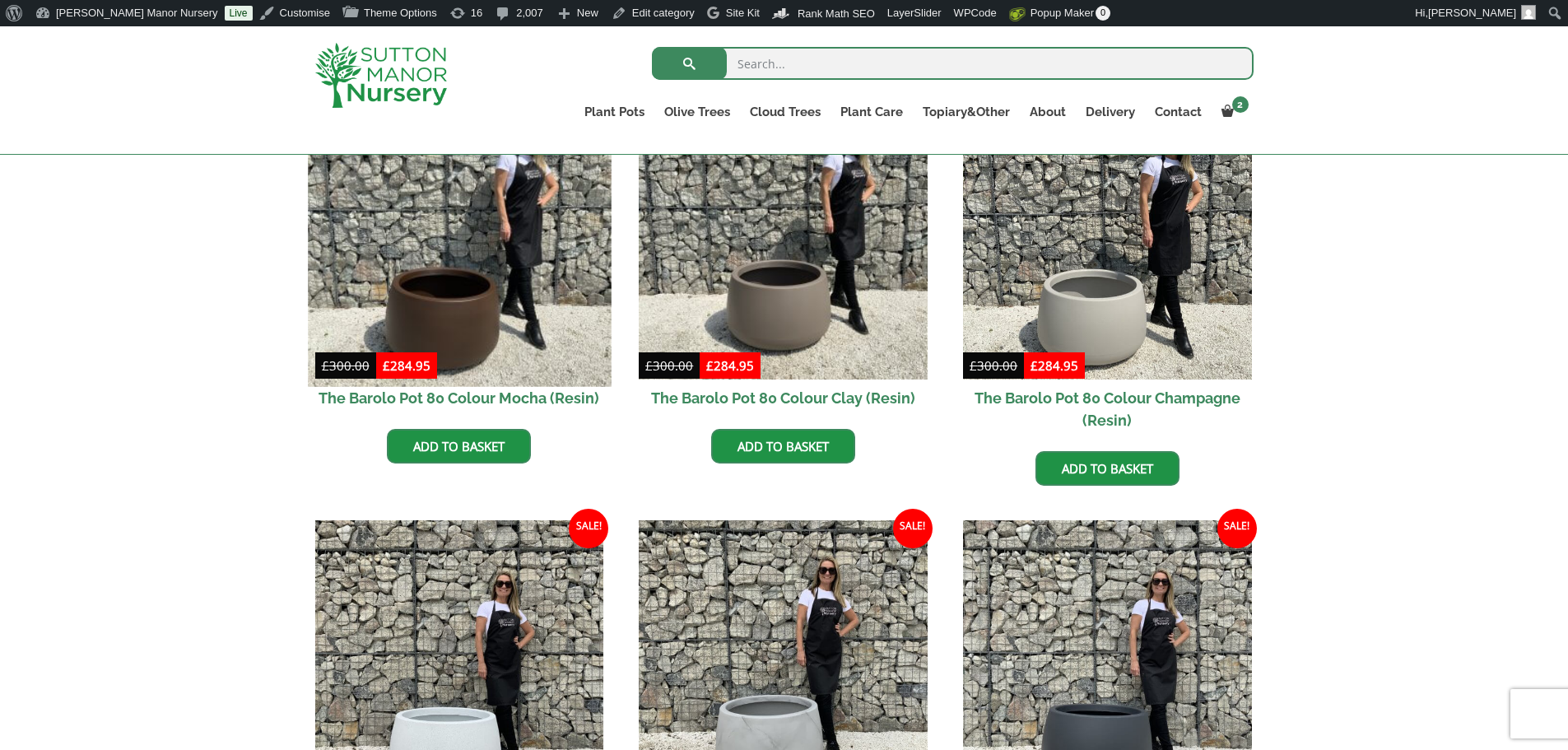
click at [455, 270] on img at bounding box center [459, 235] width 302 height 303
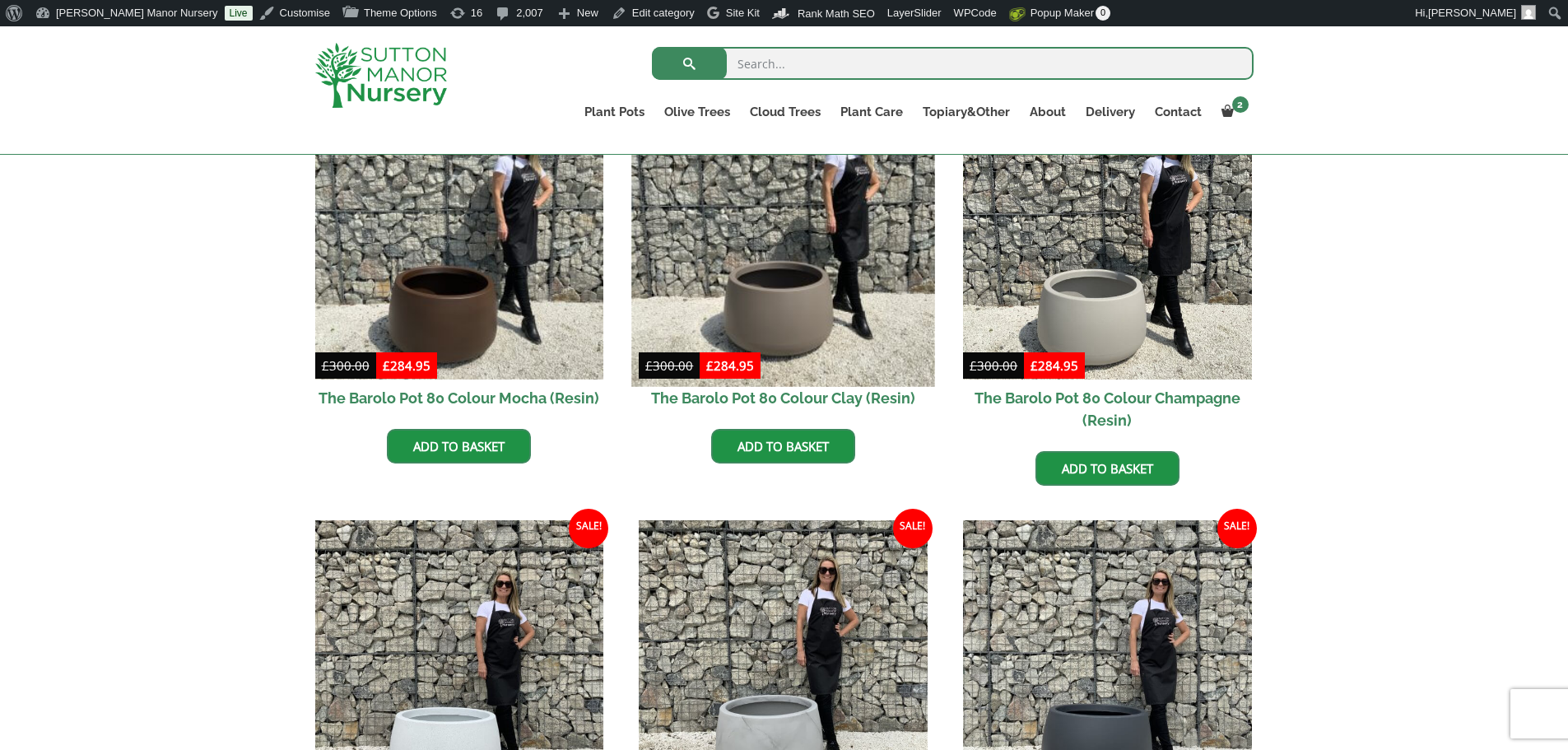
click at [747, 286] on img at bounding box center [784, 235] width 302 height 303
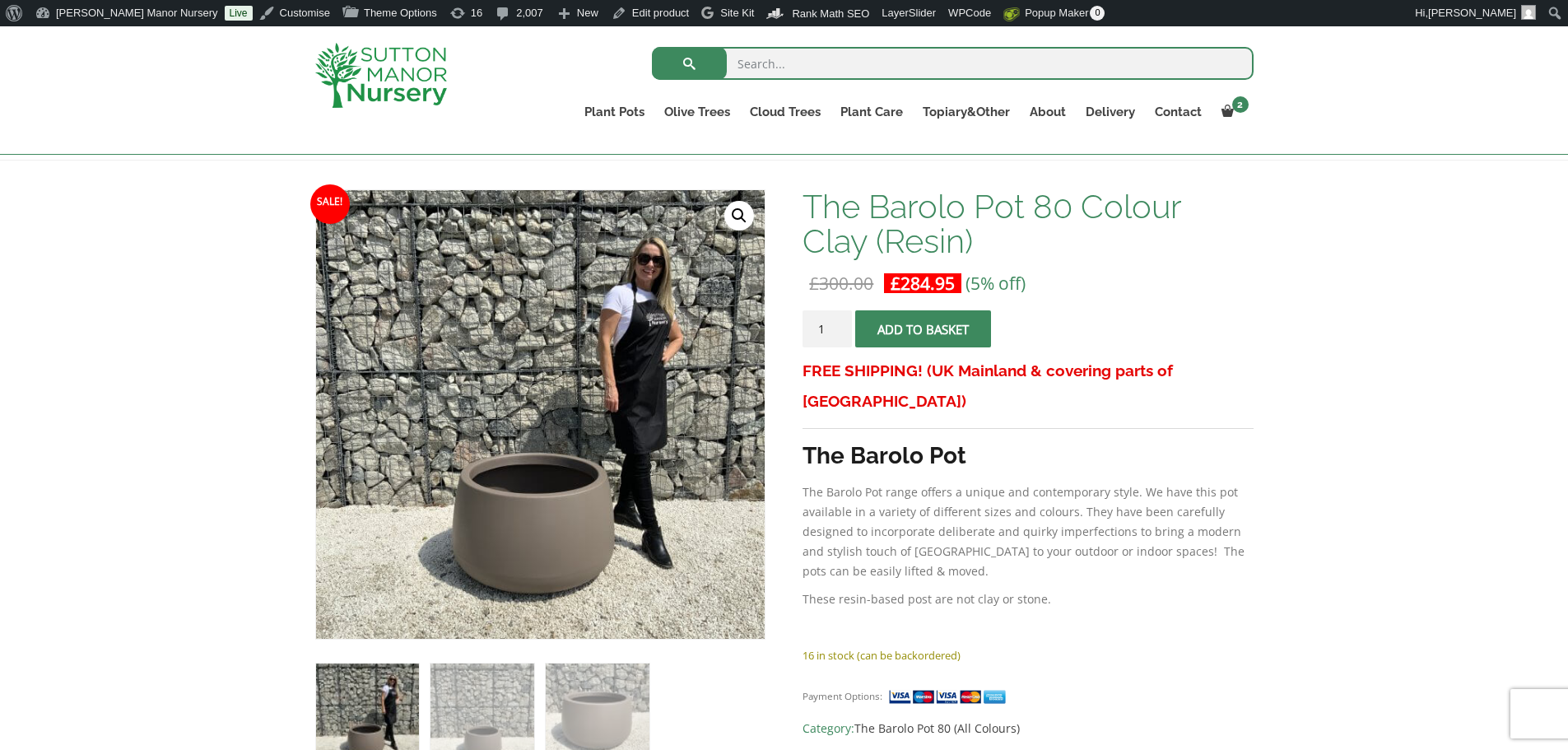
scroll to position [247, 0]
